Goal: Information Seeking & Learning: Learn about a topic

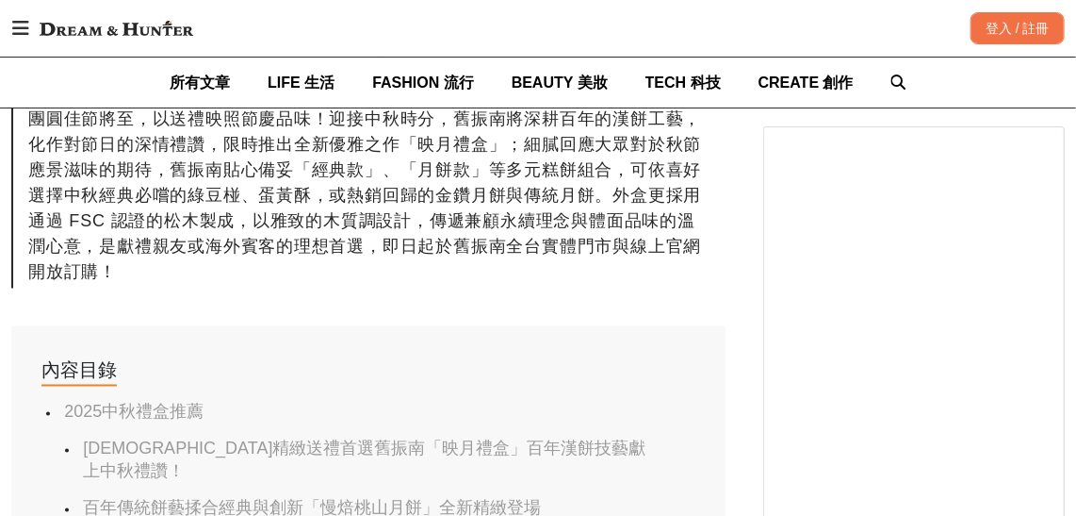
scroll to position [0, 1429]
click at [321, 447] on link "[DEMOGRAPHIC_DATA]精緻送禮首選舊振南「映月禮盒」百年漢餅技藝獻上中秋禮讚！" at bounding box center [364, 459] width 563 height 41
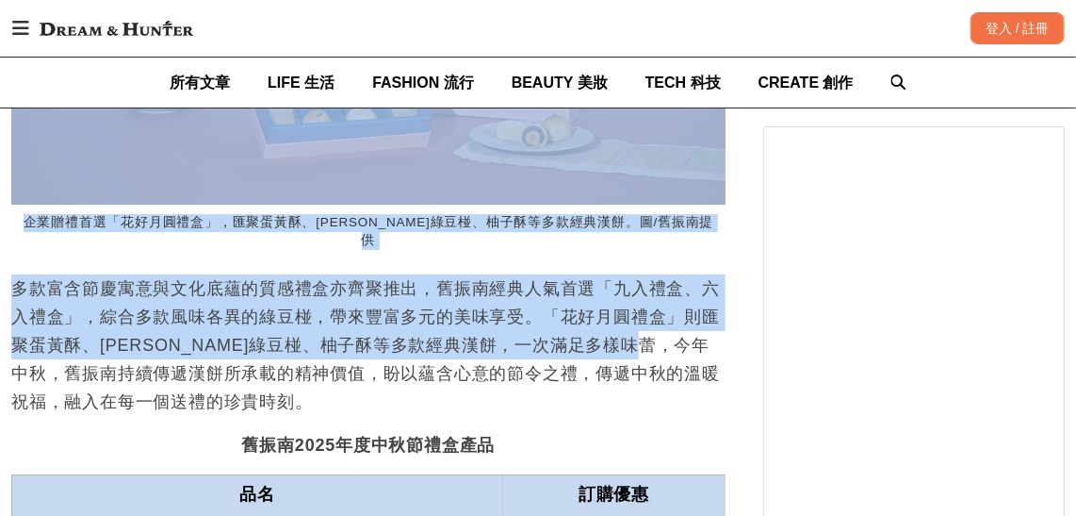
scroll to position [0, 8]
drag, startPoint x: 23, startPoint y: 339, endPoint x: 703, endPoint y: 310, distance: 681.2
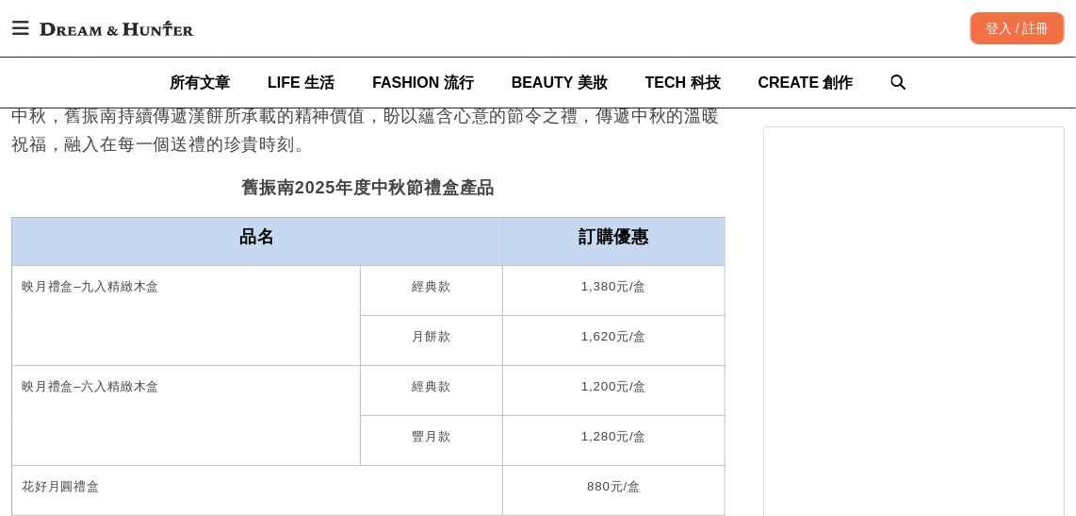
scroll to position [0, 714]
click at [437, 320] on p "月餅款" at bounding box center [431, 335] width 123 height 30
drag, startPoint x: 15, startPoint y: 332, endPoint x: 271, endPoint y: 390, distance: 262.0
click at [271, 390] on td "映月禮盒 – 六入精緻木盒" at bounding box center [186, 416] width 349 height 100
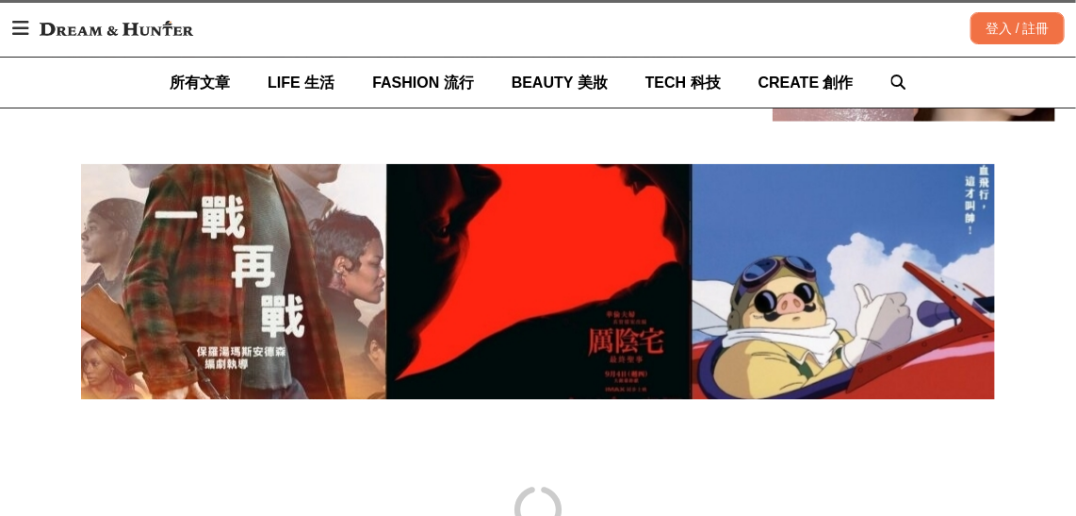
scroll to position [8287, 0]
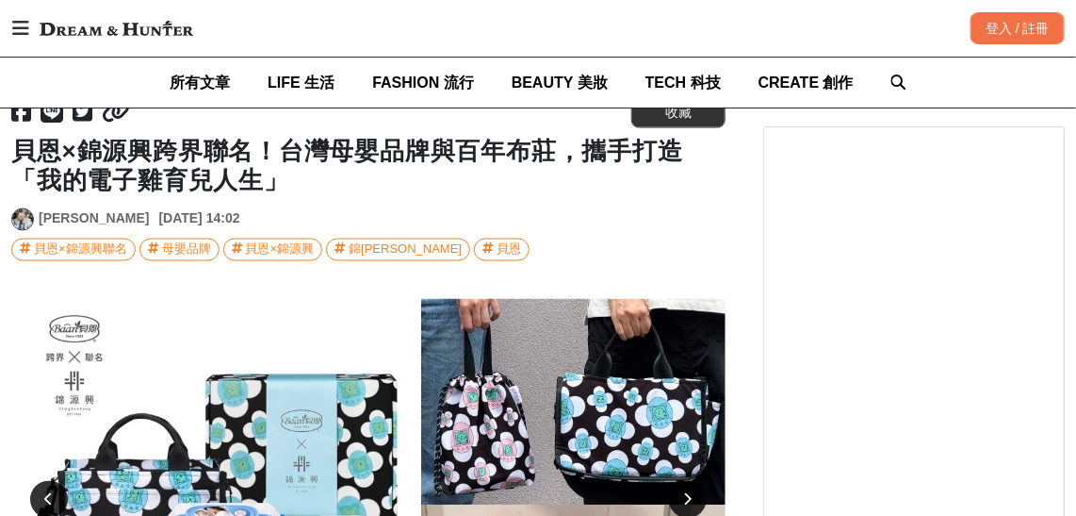
scroll to position [8801, 0]
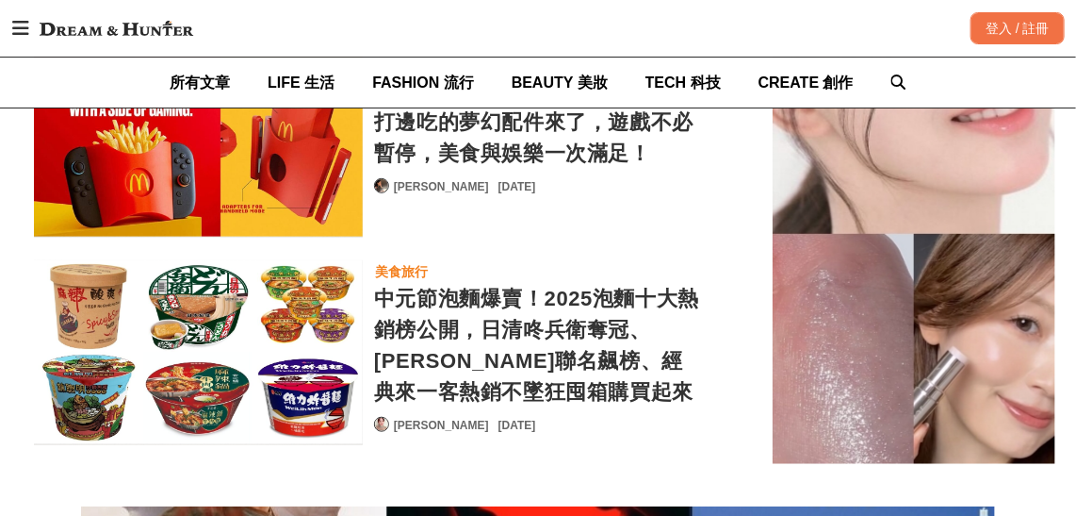
scroll to position [0, 1429]
